Goal: Register for event/course

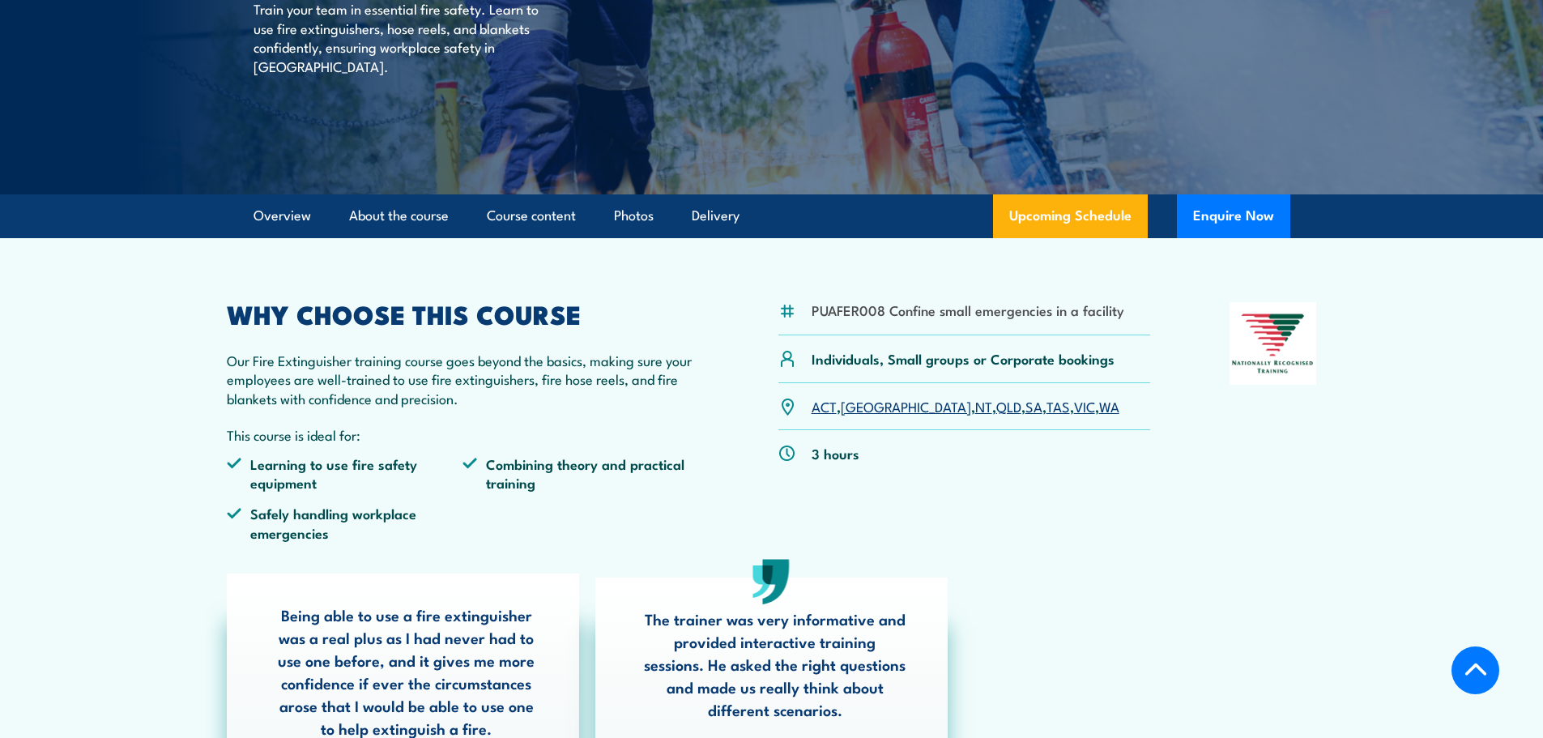
click at [855, 407] on link "[GEOGRAPHIC_DATA]" at bounding box center [906, 405] width 130 height 19
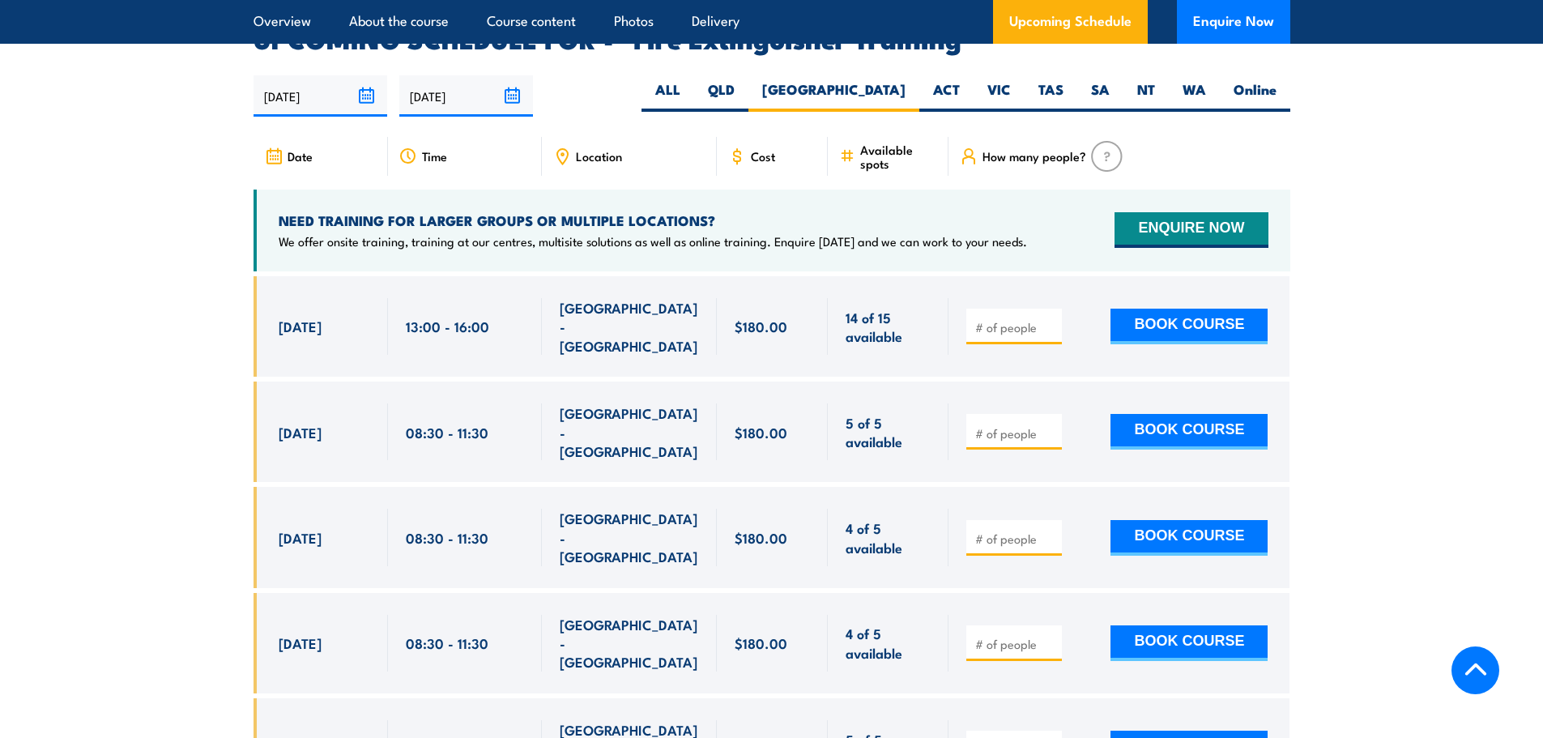
scroll to position [2719, 0]
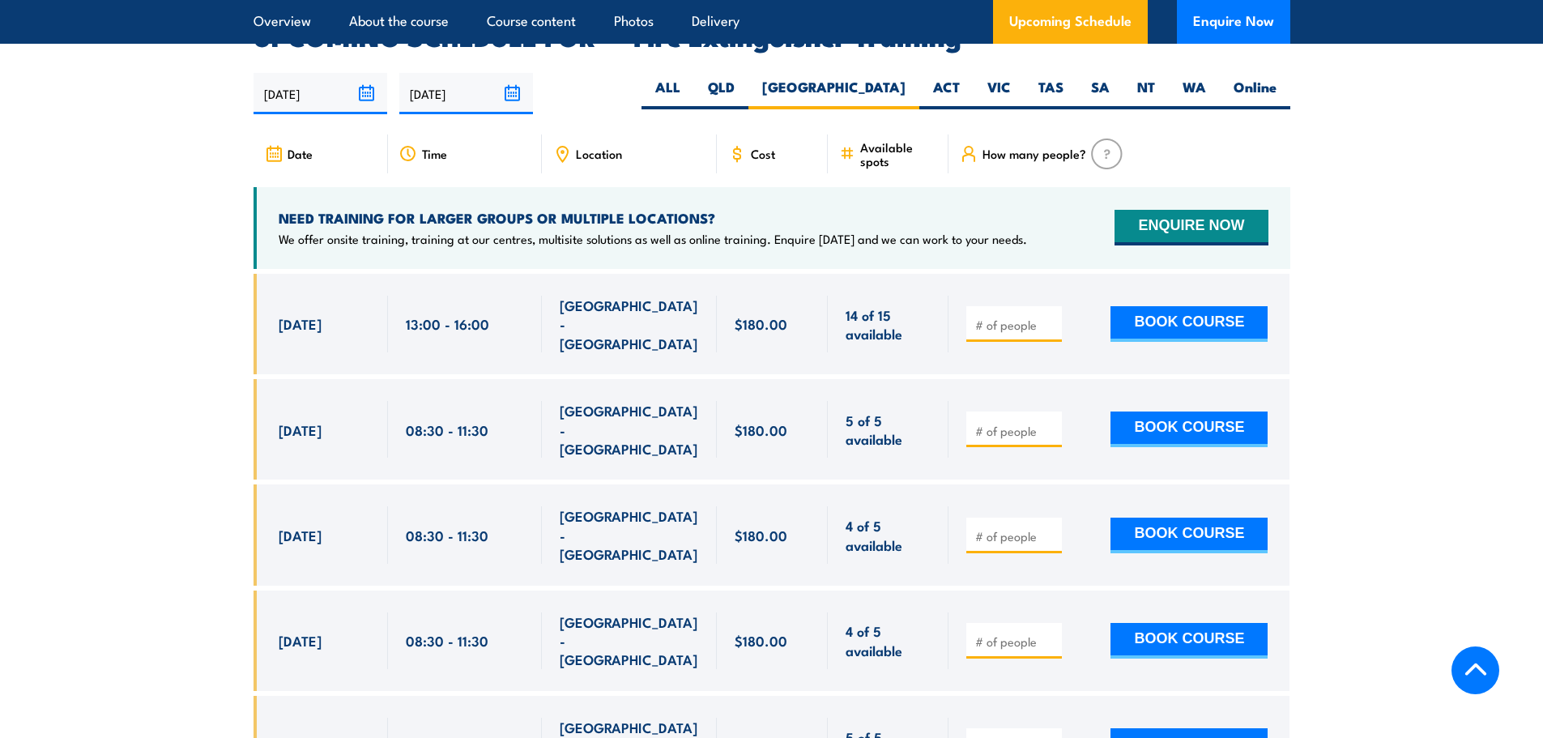
click at [361, 73] on input "[DATE]" at bounding box center [321, 93] width 134 height 41
click at [195, 205] on section "UPCOMING SCHEDULE FOR - "Fire Extinguisher Training" 25/09/2025 24/03/2026" at bounding box center [771, 528] width 1543 height 1008
